Goal: Find specific page/section: Find specific page/section

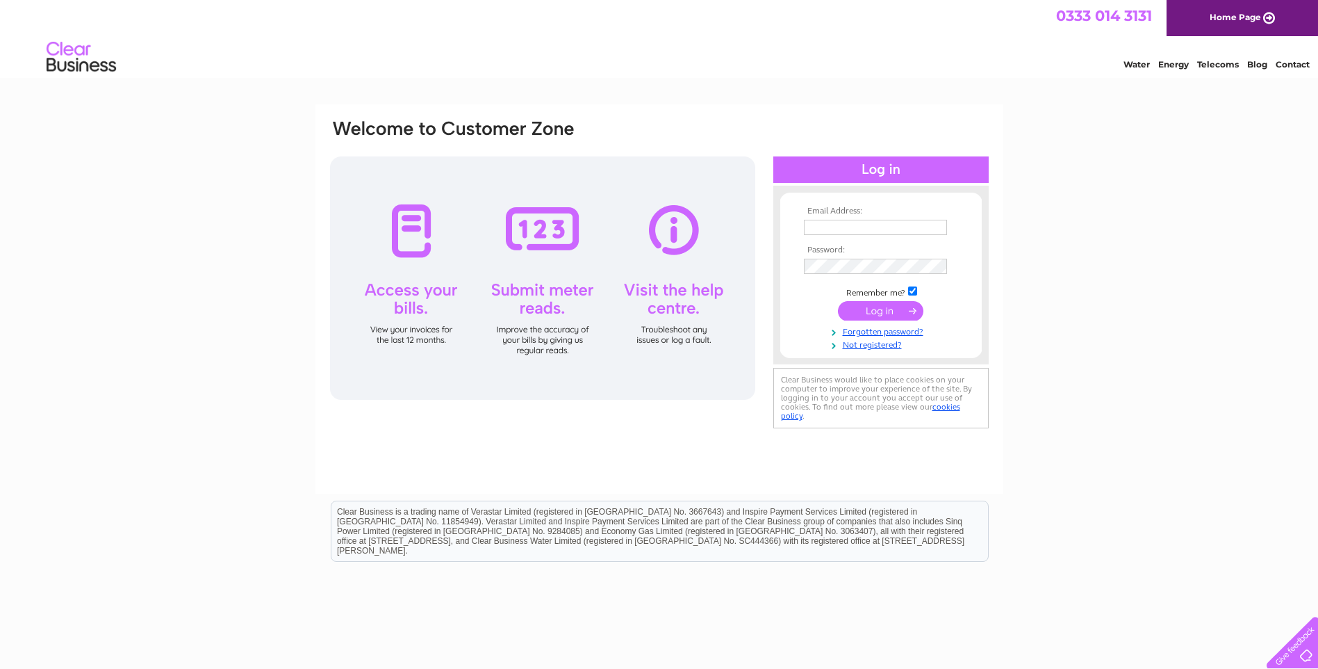
type input "seanturnbull05@aol.com"
click at [894, 312] on input "submit" at bounding box center [880, 310] width 85 height 19
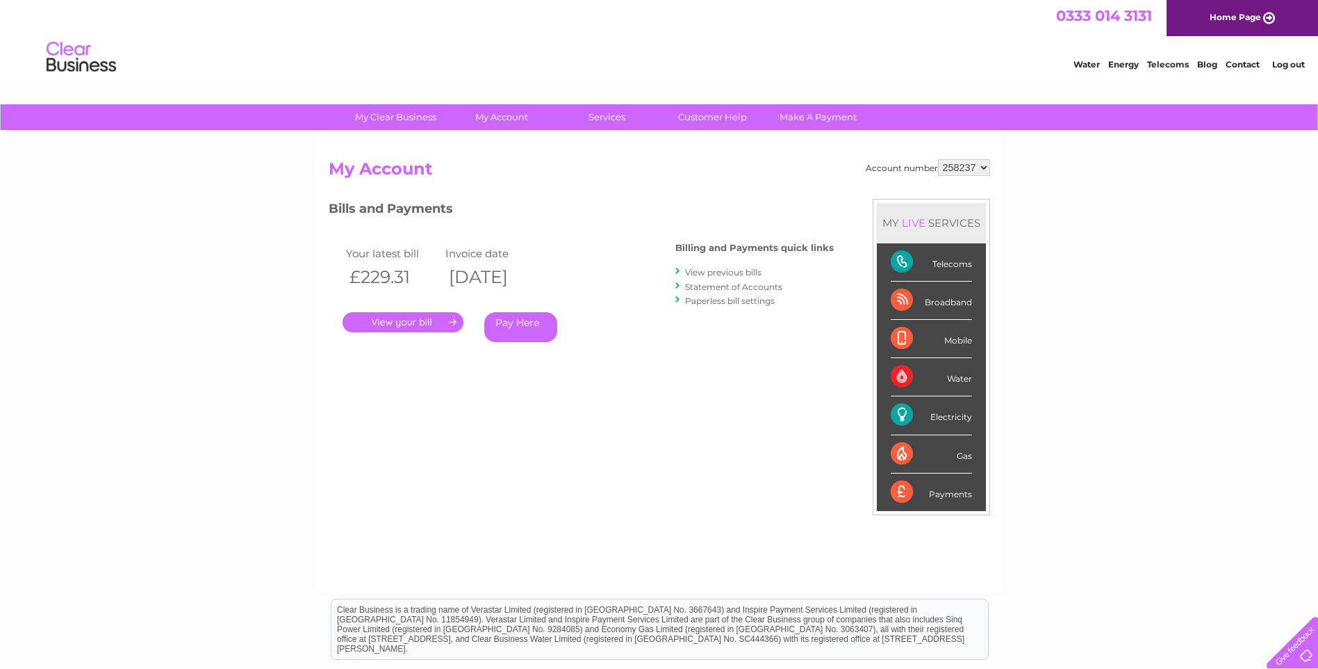
click at [409, 320] on link "." at bounding box center [403, 322] width 121 height 20
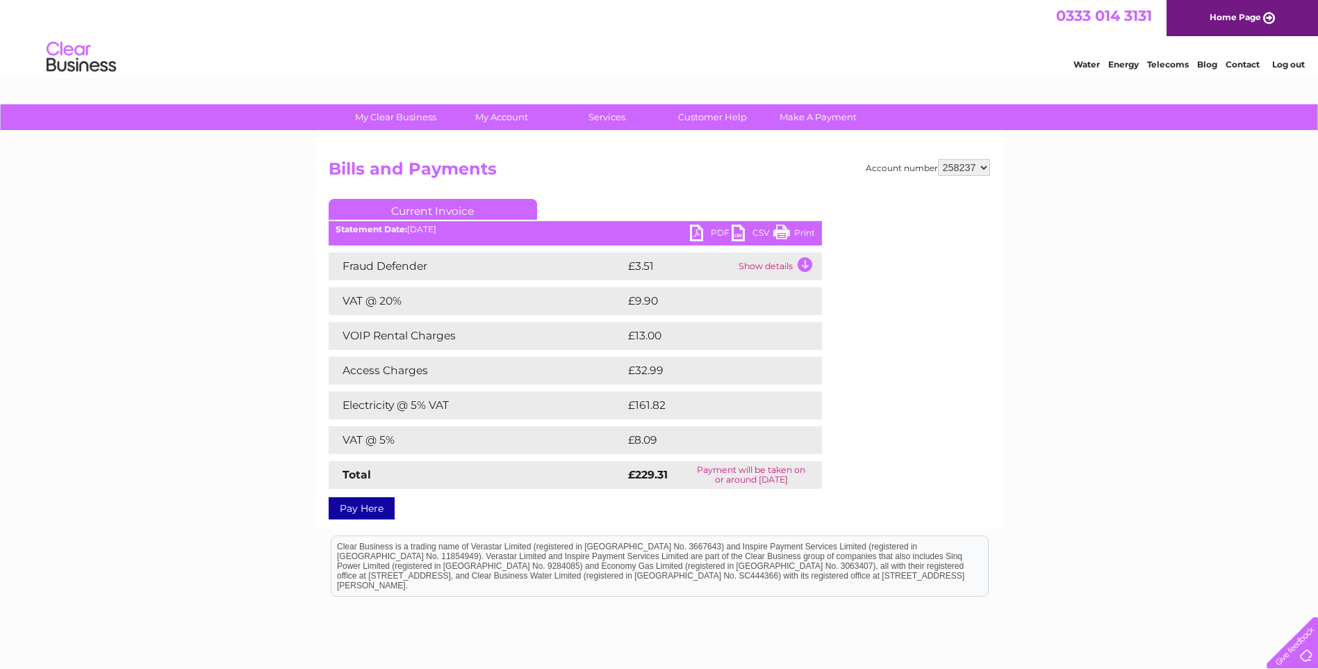
click at [796, 230] on link "Print" at bounding box center [795, 234] width 42 height 20
click at [1286, 62] on link "Log out" at bounding box center [1289, 64] width 33 height 10
